Goal: Task Accomplishment & Management: Use online tool/utility

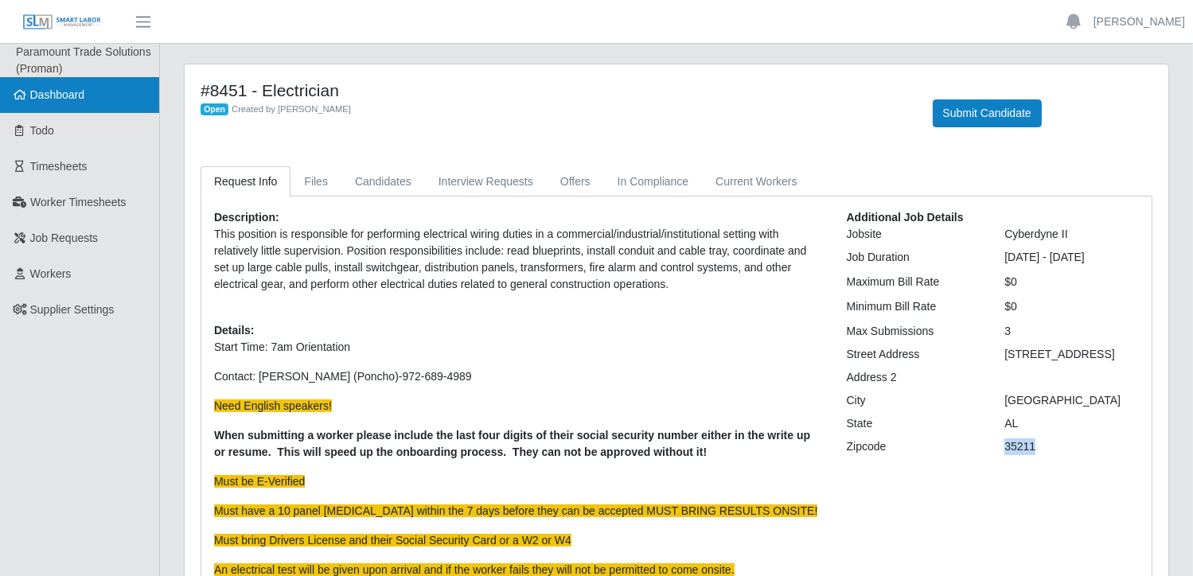
click at [99, 101] on link "Dashboard" at bounding box center [79, 95] width 159 height 36
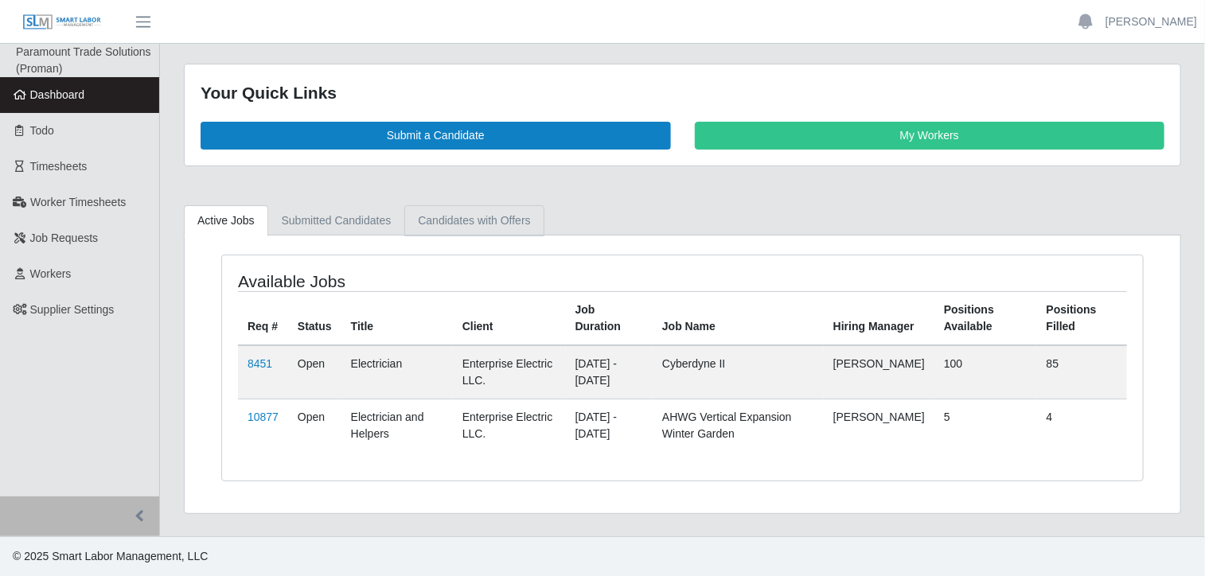
click at [494, 228] on link "Candidates with Offers" at bounding box center [473, 220] width 139 height 31
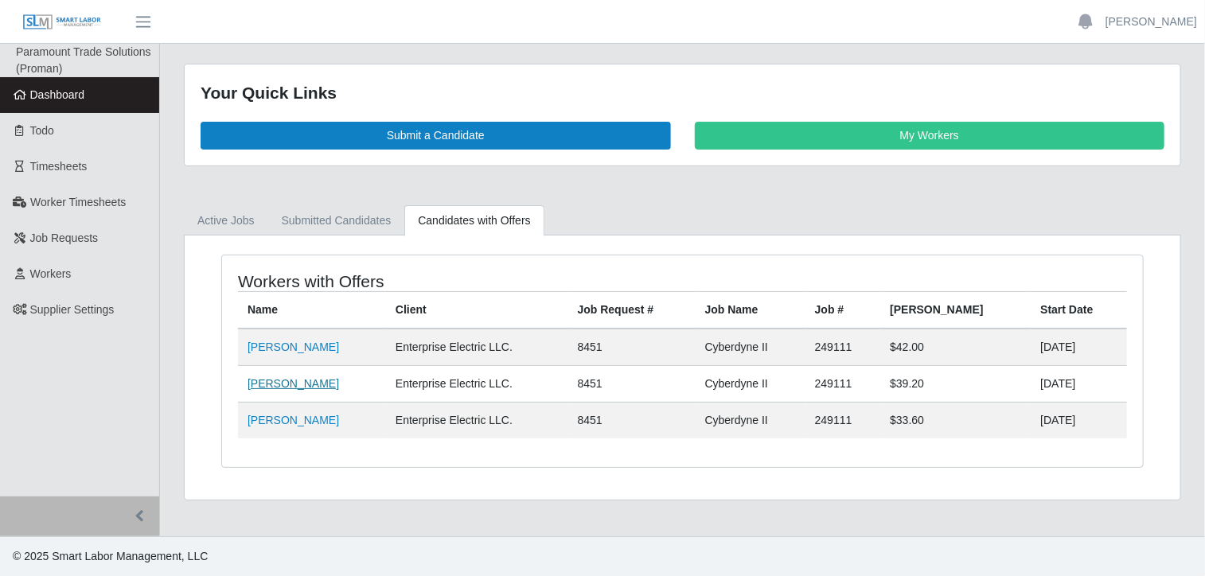
click at [322, 379] on link "[PERSON_NAME]" at bounding box center [293, 383] width 92 height 13
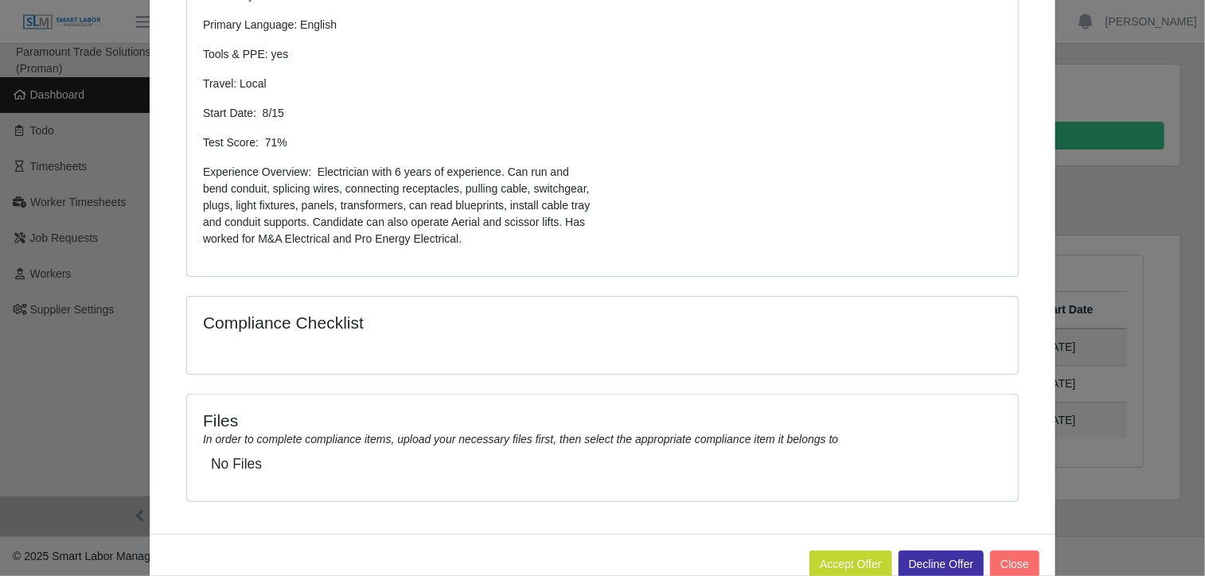
scroll to position [469, 0]
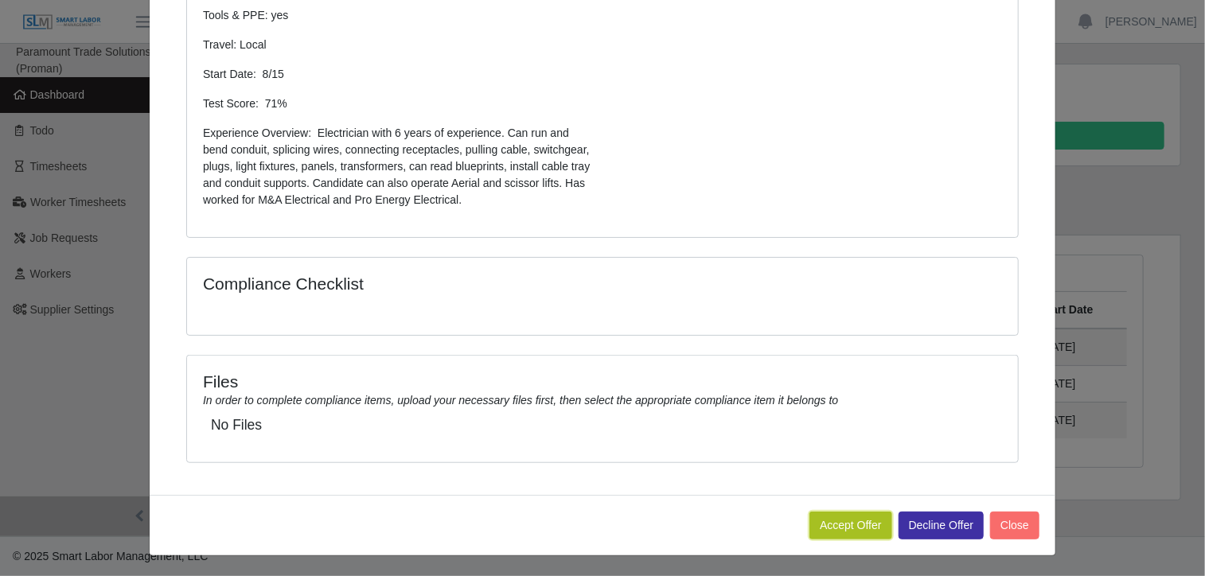
click at [851, 524] on button "Accept Offer" at bounding box center [850, 526] width 83 height 28
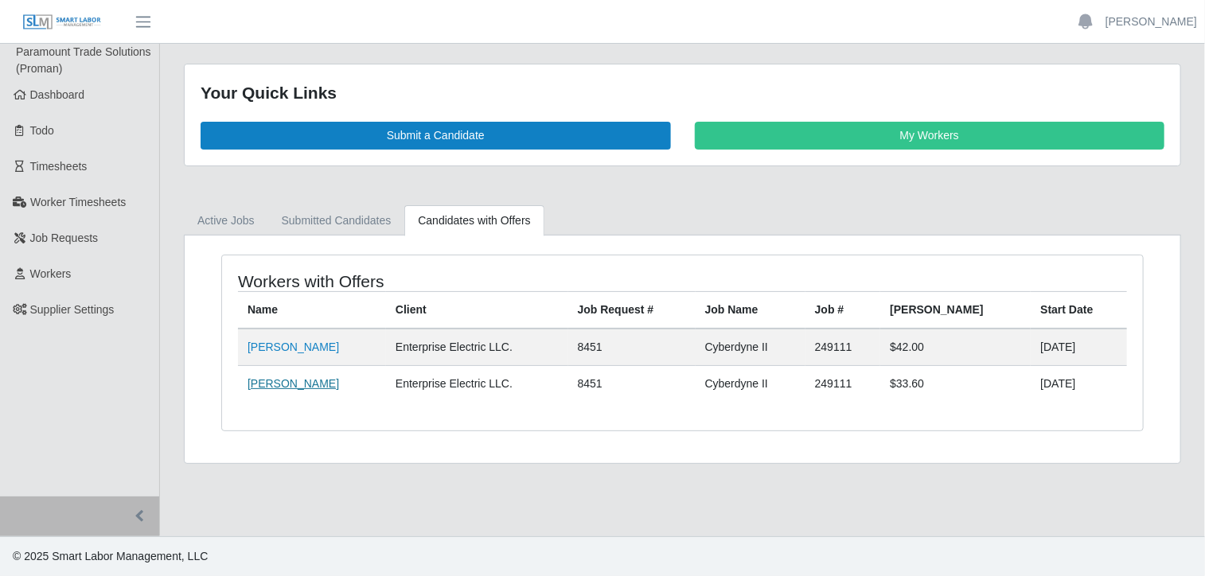
click at [296, 384] on link "Manuel Medina" at bounding box center [293, 383] width 92 height 13
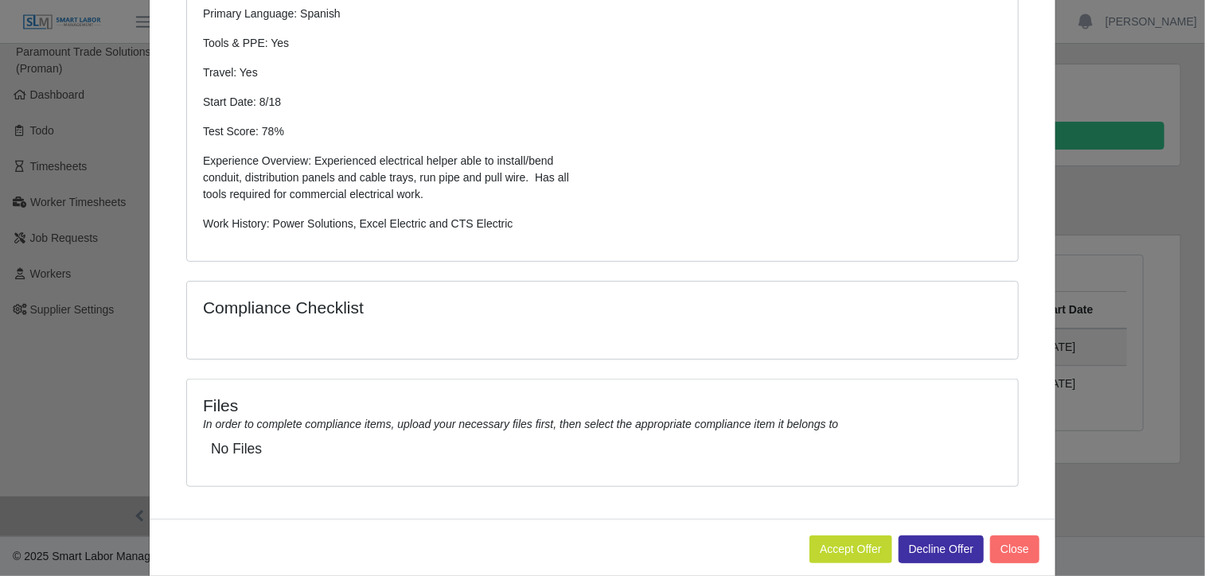
scroll to position [465, 0]
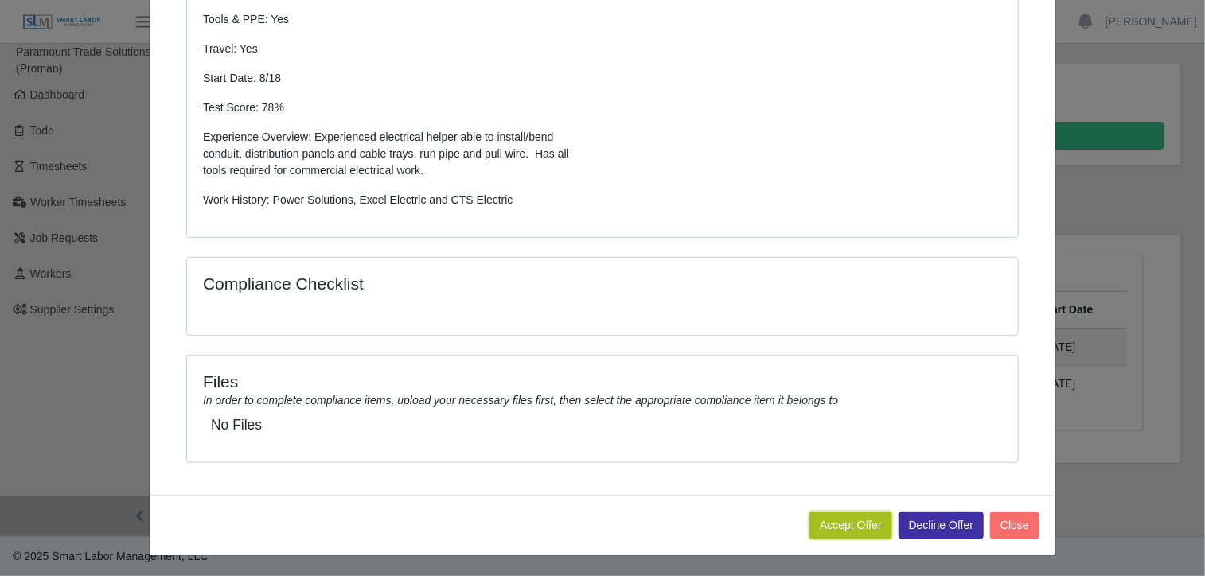
click at [845, 524] on button "Accept Offer" at bounding box center [850, 526] width 83 height 28
